Goal: Task Accomplishment & Management: Use online tool/utility

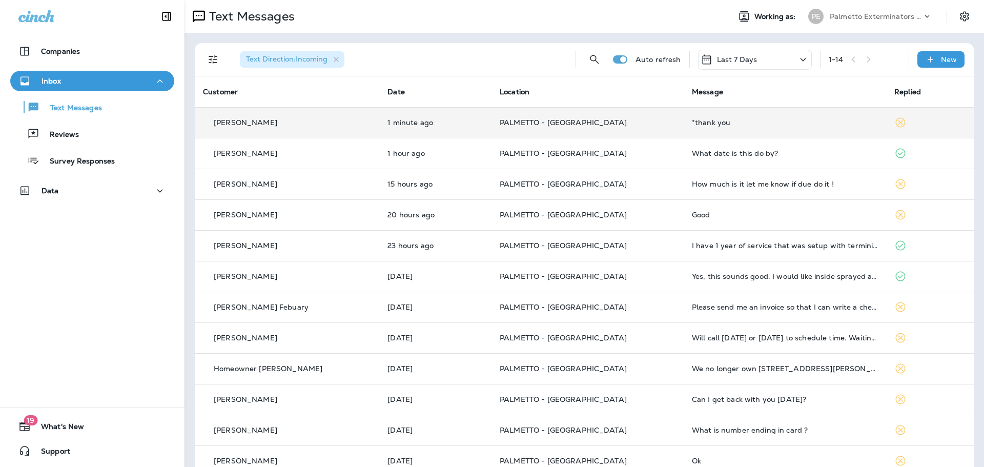
click at [641, 113] on td "PALMETTO - [GEOGRAPHIC_DATA]" at bounding box center [587, 122] width 192 height 31
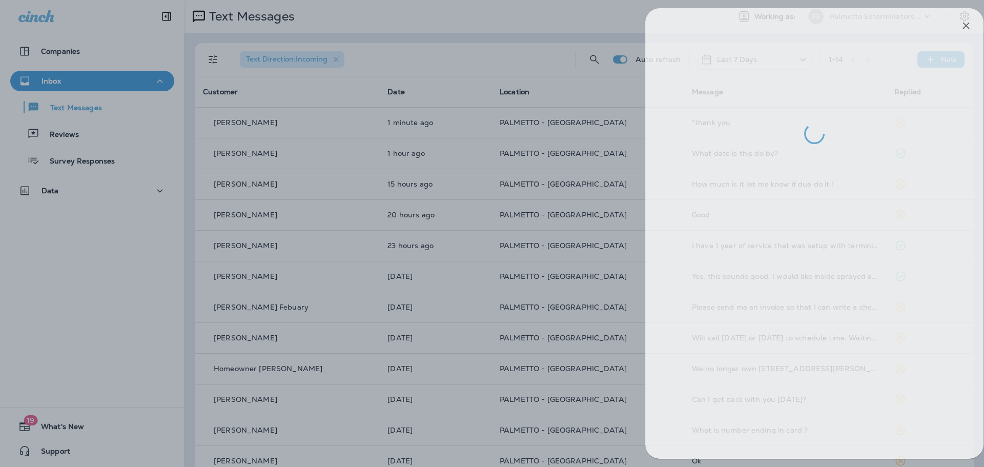
click at [499, 187] on div at bounding box center [505, 233] width 984 height 467
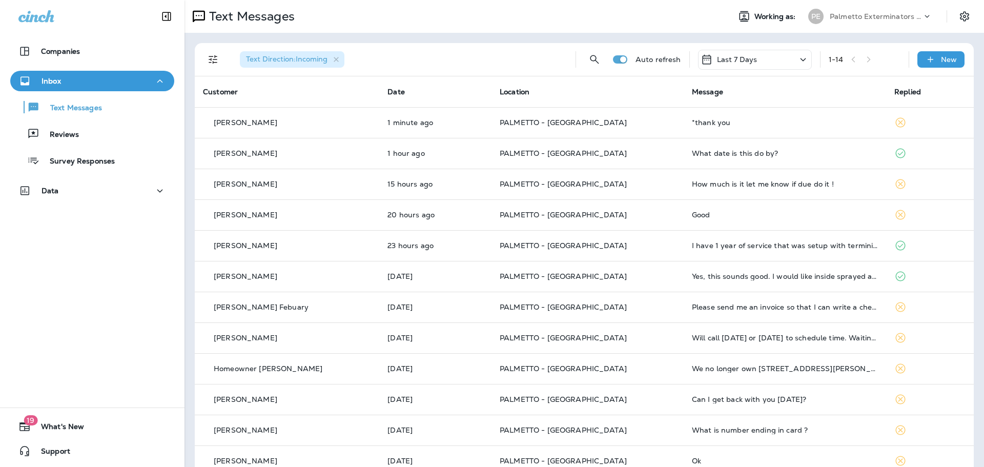
click at [491, 152] on td "PALMETTO - [GEOGRAPHIC_DATA]" at bounding box center [587, 153] width 192 height 31
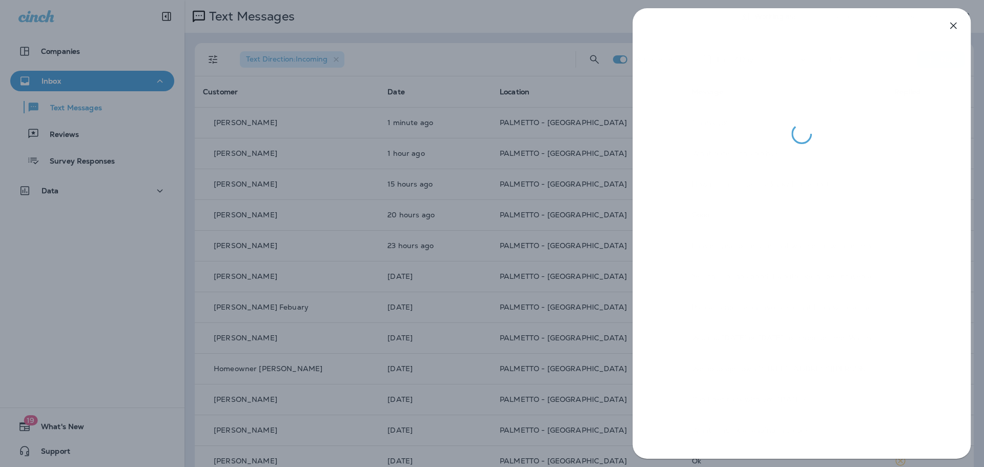
drag, startPoint x: 484, startPoint y: 152, endPoint x: 486, endPoint y: 175, distance: 23.2
click at [484, 159] on div at bounding box center [492, 233] width 984 height 467
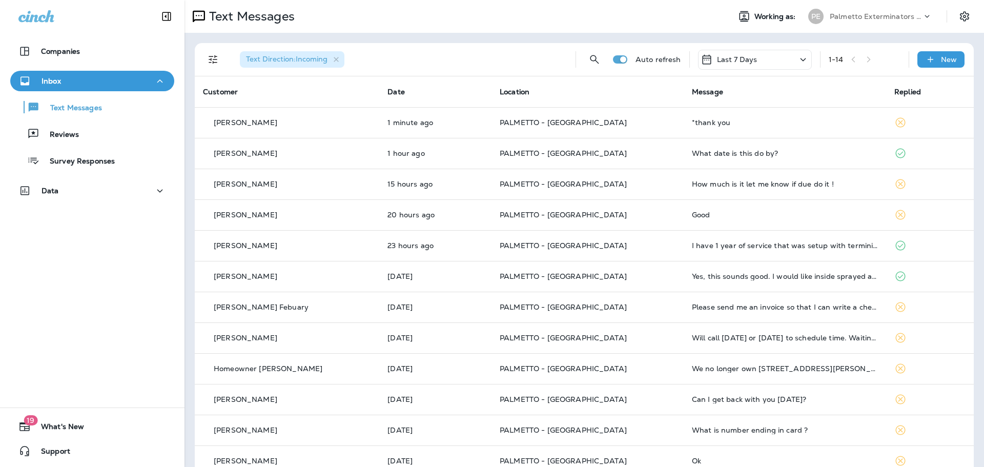
click at [491, 177] on td "PALMETTO - [GEOGRAPHIC_DATA]" at bounding box center [587, 184] width 192 height 31
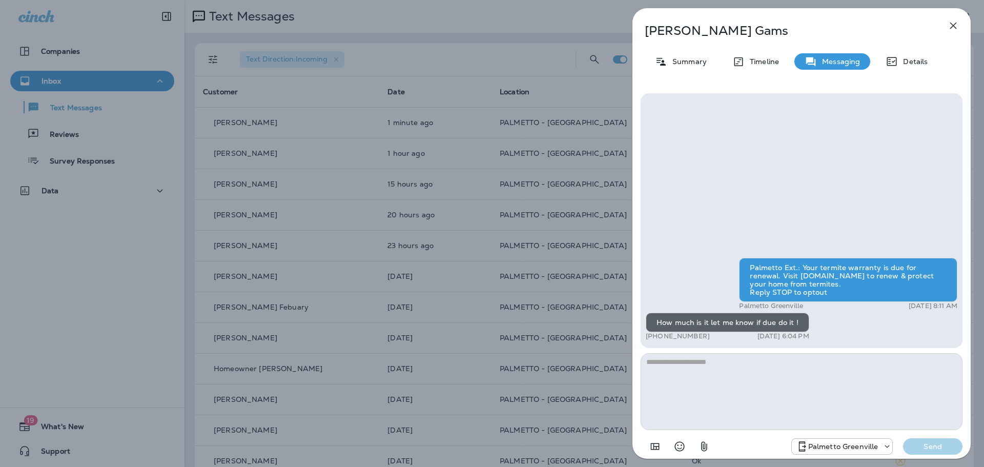
click at [486, 177] on div "[PERSON_NAME] Summary Timeline Messaging Details Palmetto Ext.: Your termite wa…" at bounding box center [492, 233] width 984 height 467
